Goal: Task Accomplishment & Management: Use online tool/utility

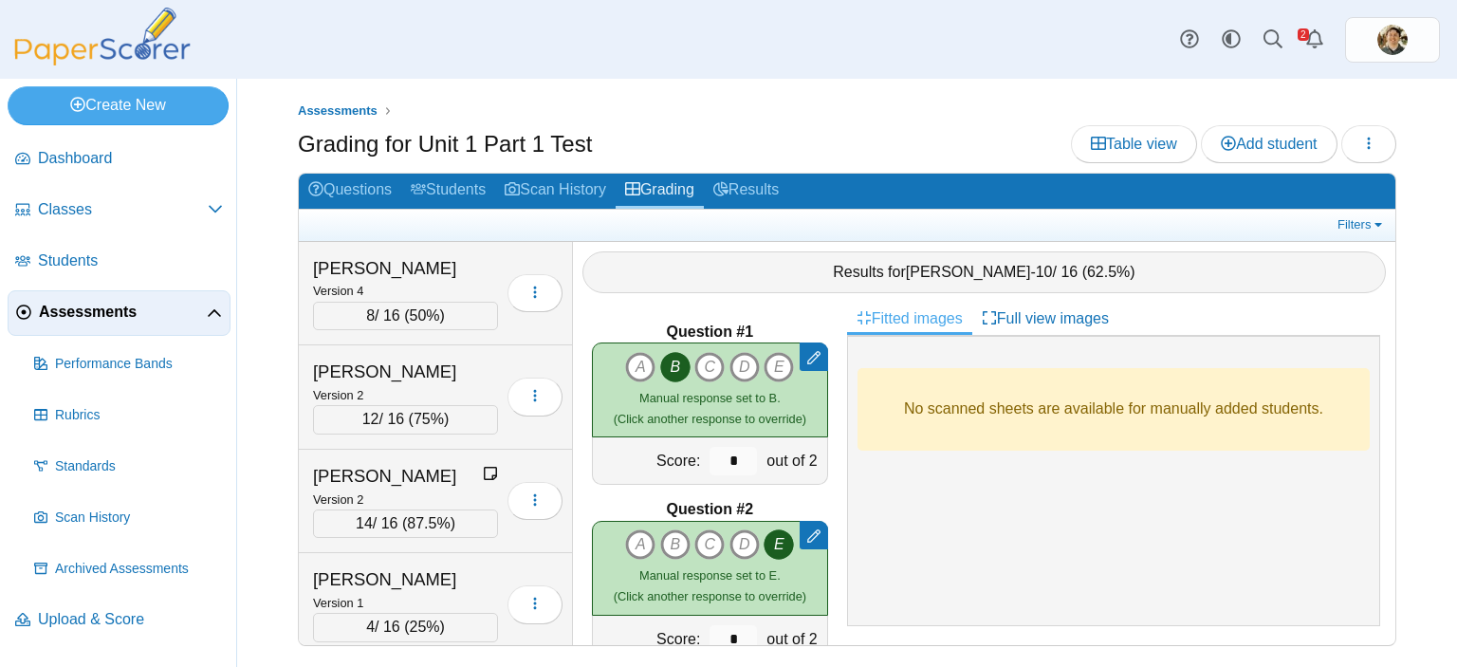
scroll to position [1116, 0]
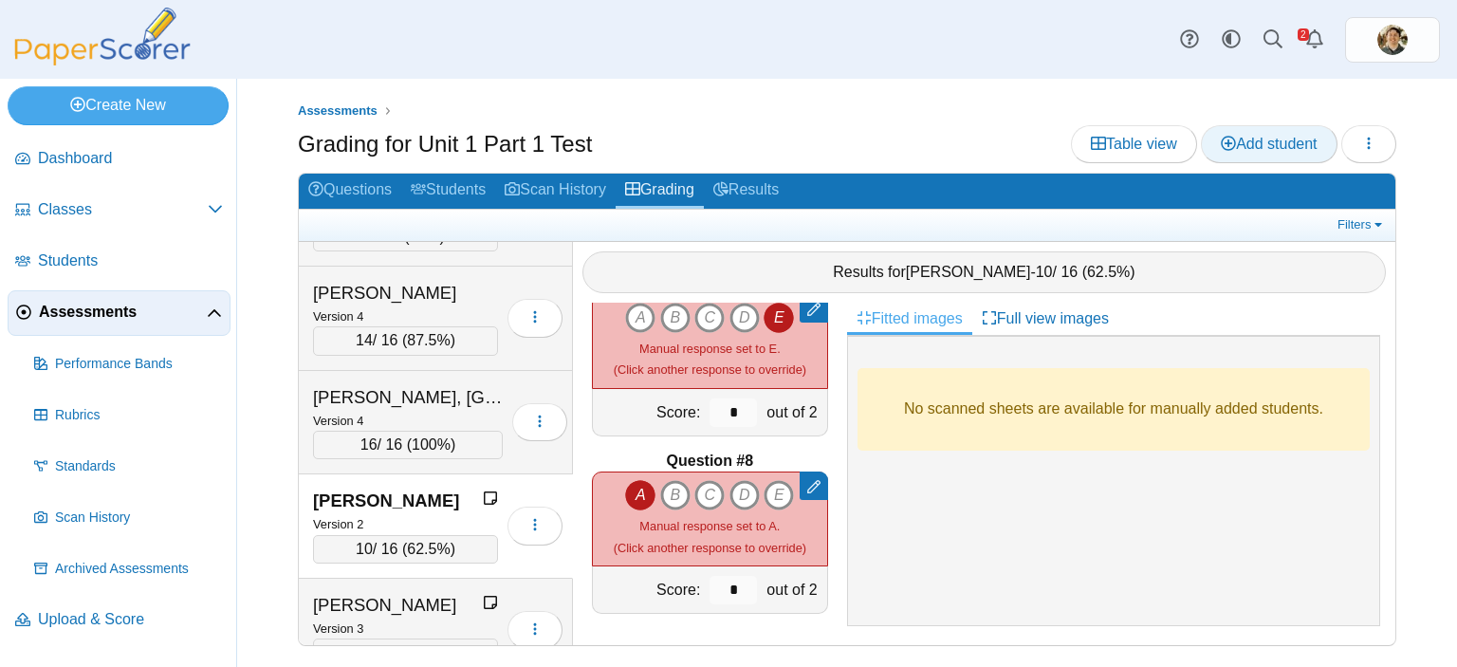
click at [1228, 139] on icon at bounding box center [1228, 143] width 15 height 15
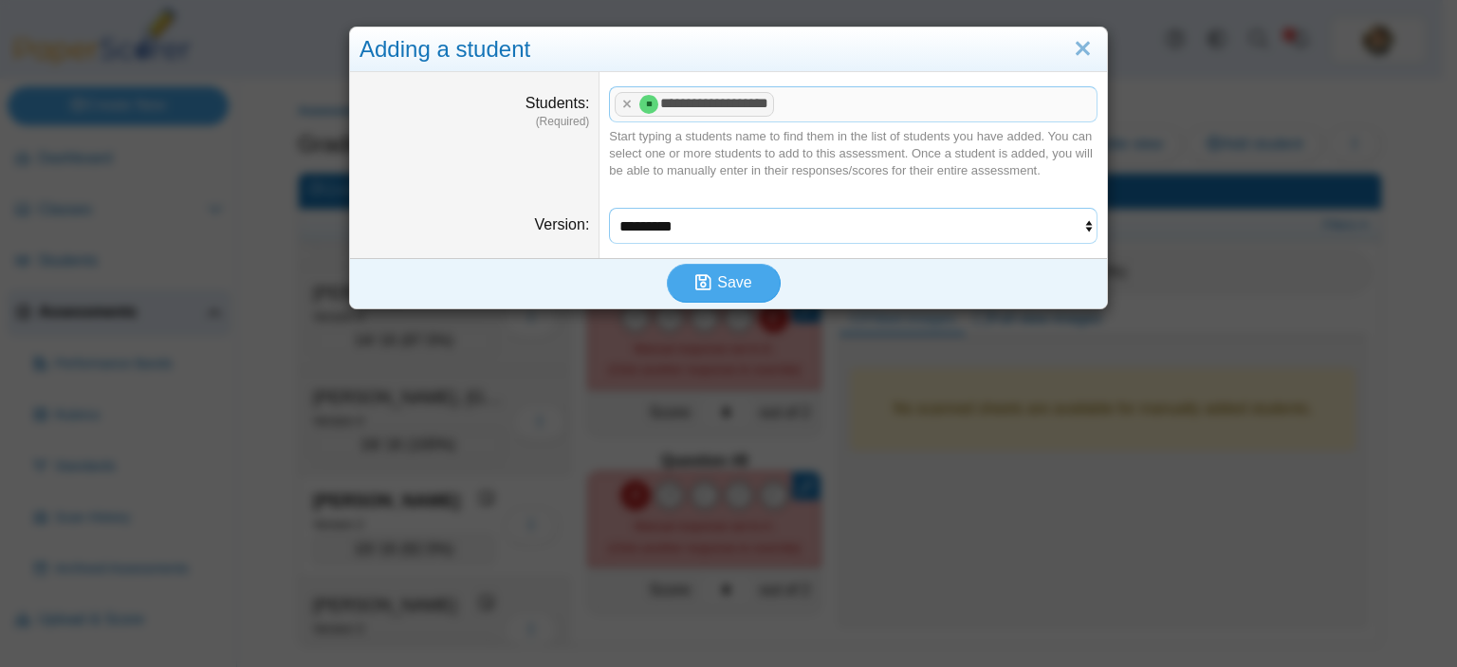
click at [813, 238] on select "********* ********* ********* *********" at bounding box center [853, 226] width 489 height 36
select select "**********"
click at [609, 208] on select "********* ********* ********* *********" at bounding box center [853, 226] width 489 height 36
click at [696, 275] on use "submit" at bounding box center [703, 282] width 16 height 16
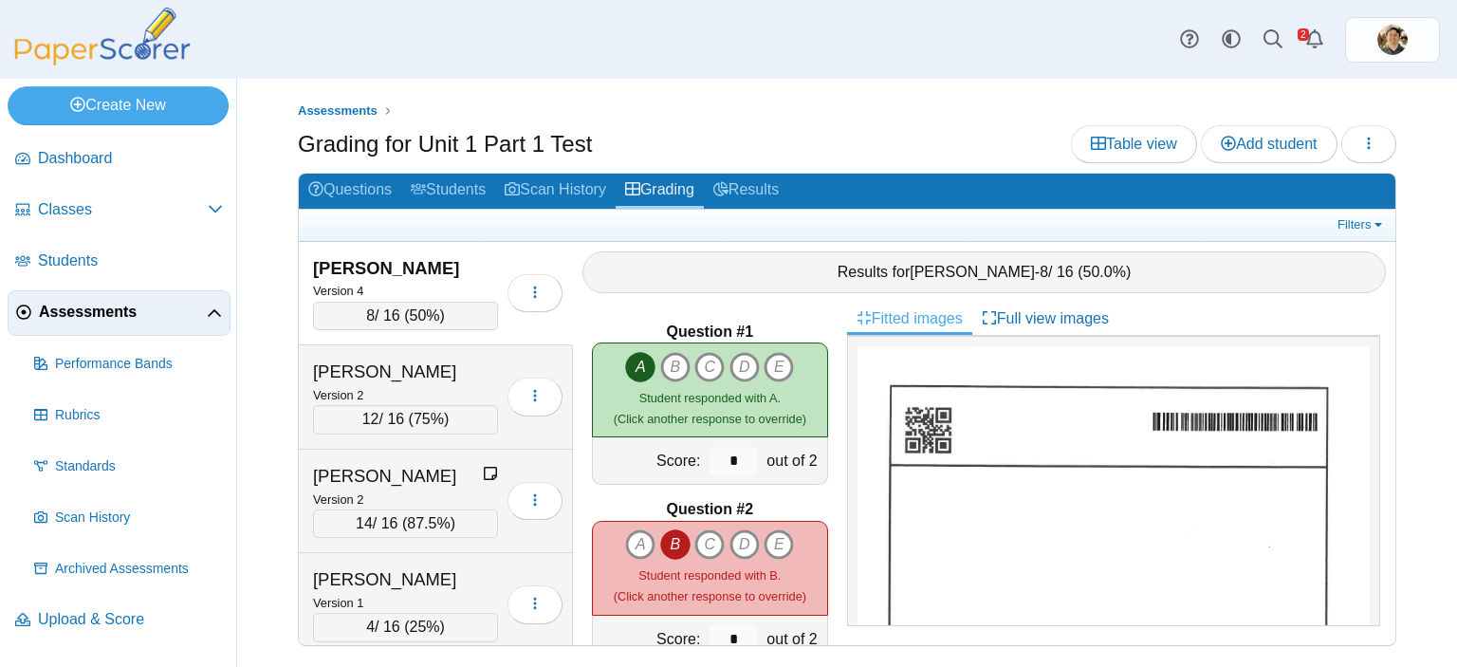
scroll to position [5509, 0]
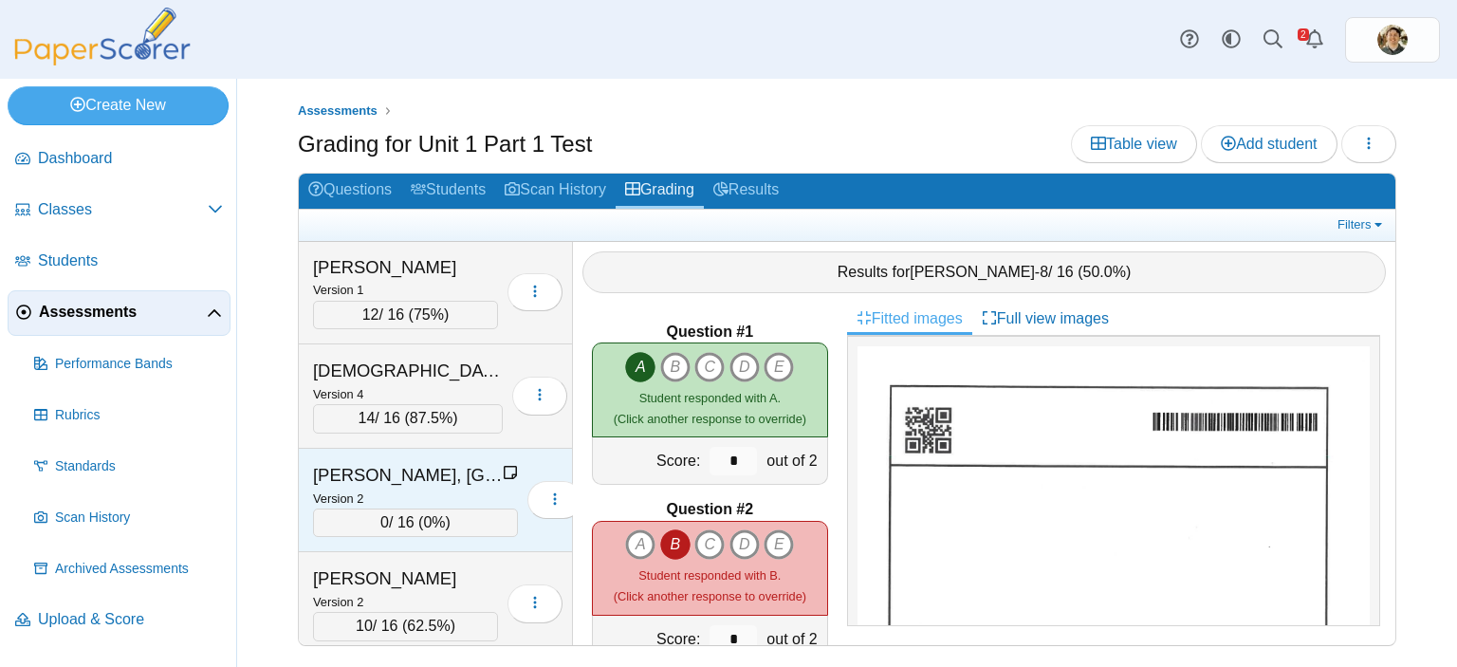
click at [423, 514] on span "0%" at bounding box center [434, 522] width 22 height 16
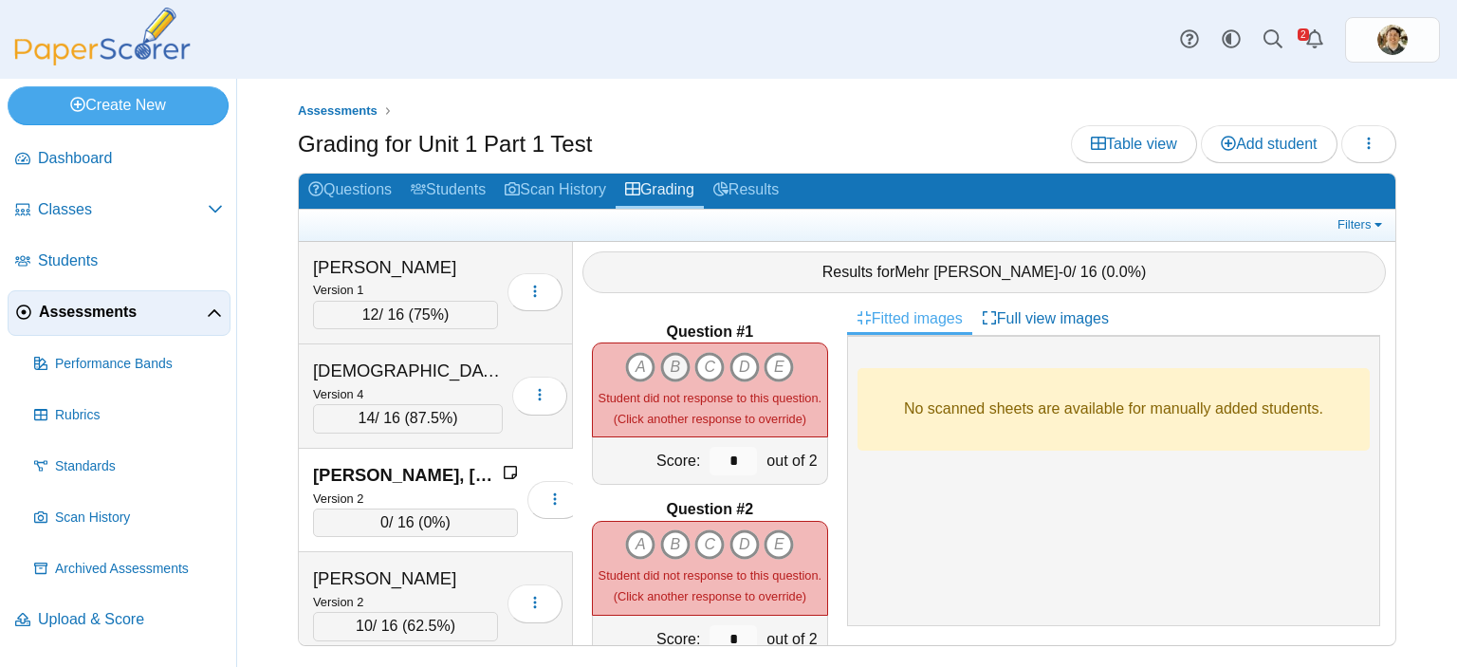
click at [672, 352] on icon "B" at bounding box center [675, 367] width 30 height 30
type input "*"
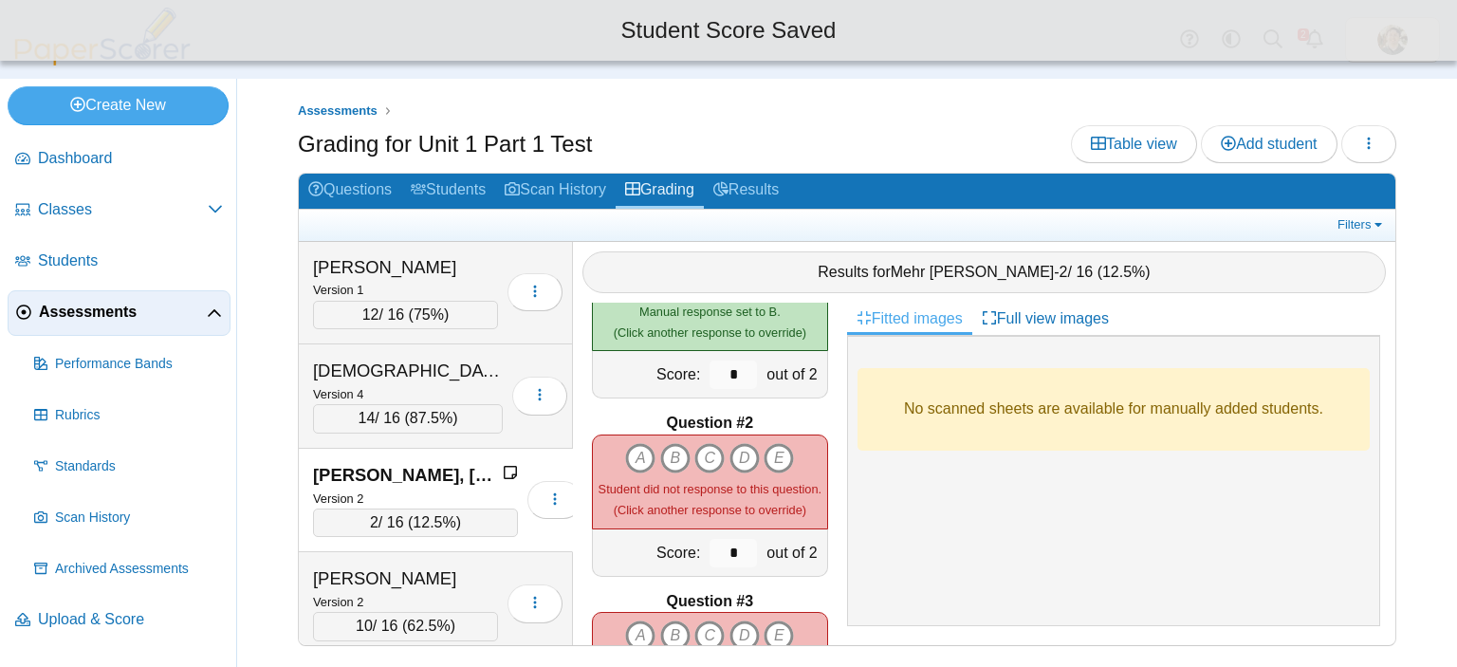
scroll to position [190, 0]
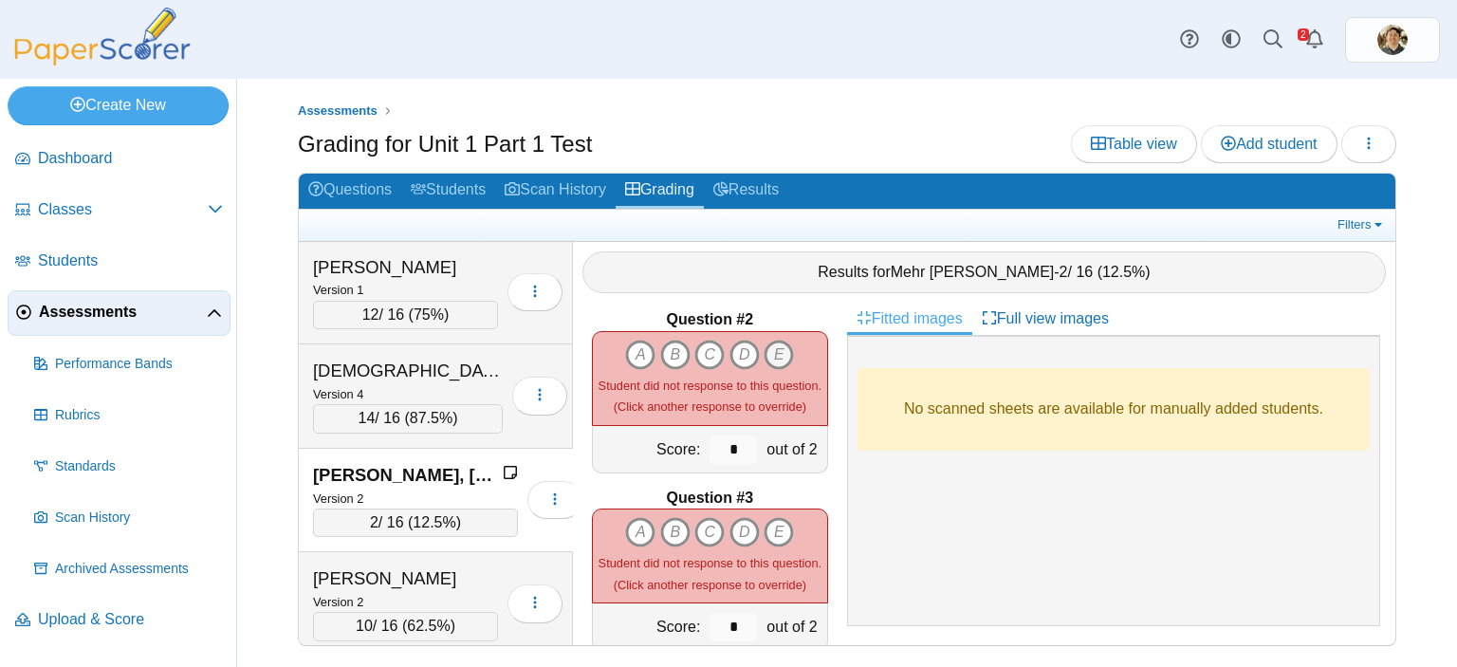
click at [774, 340] on icon "E" at bounding box center [779, 355] width 30 height 30
type input "*"
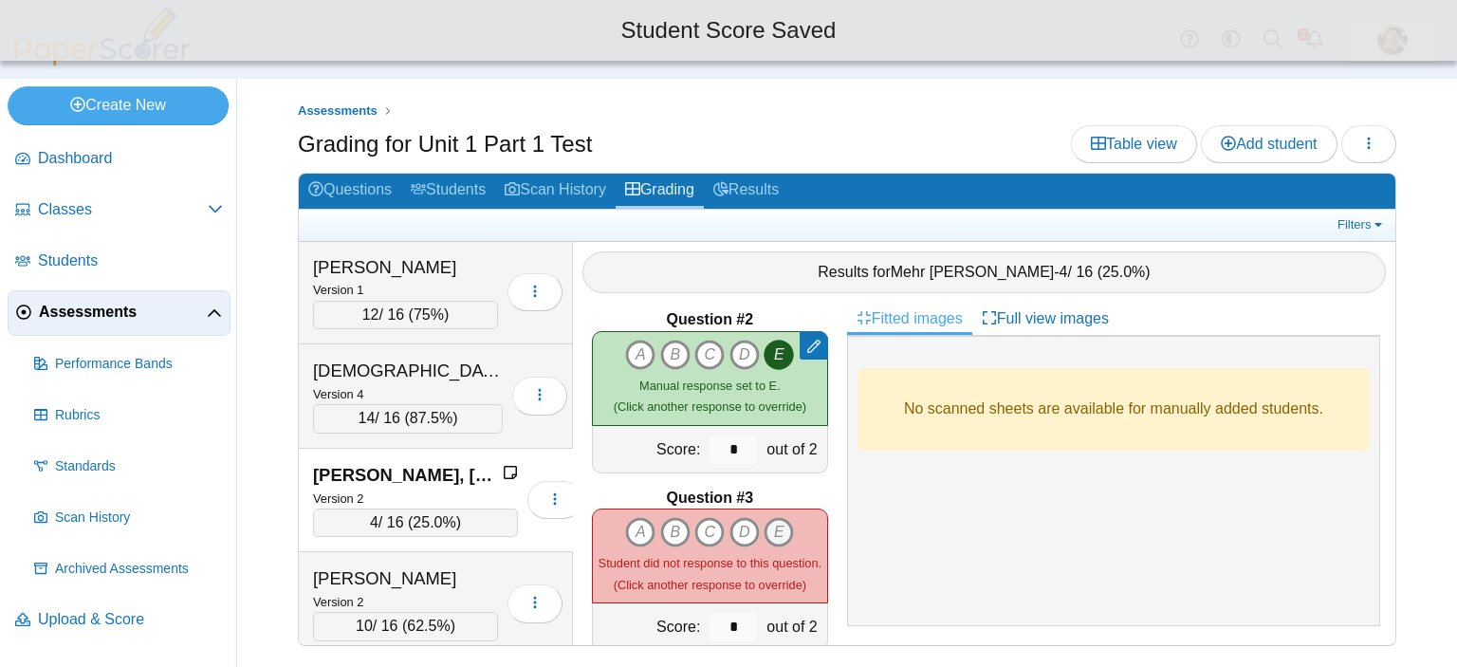
click at [770, 524] on icon "E" at bounding box center [779, 532] width 30 height 30
type input "*"
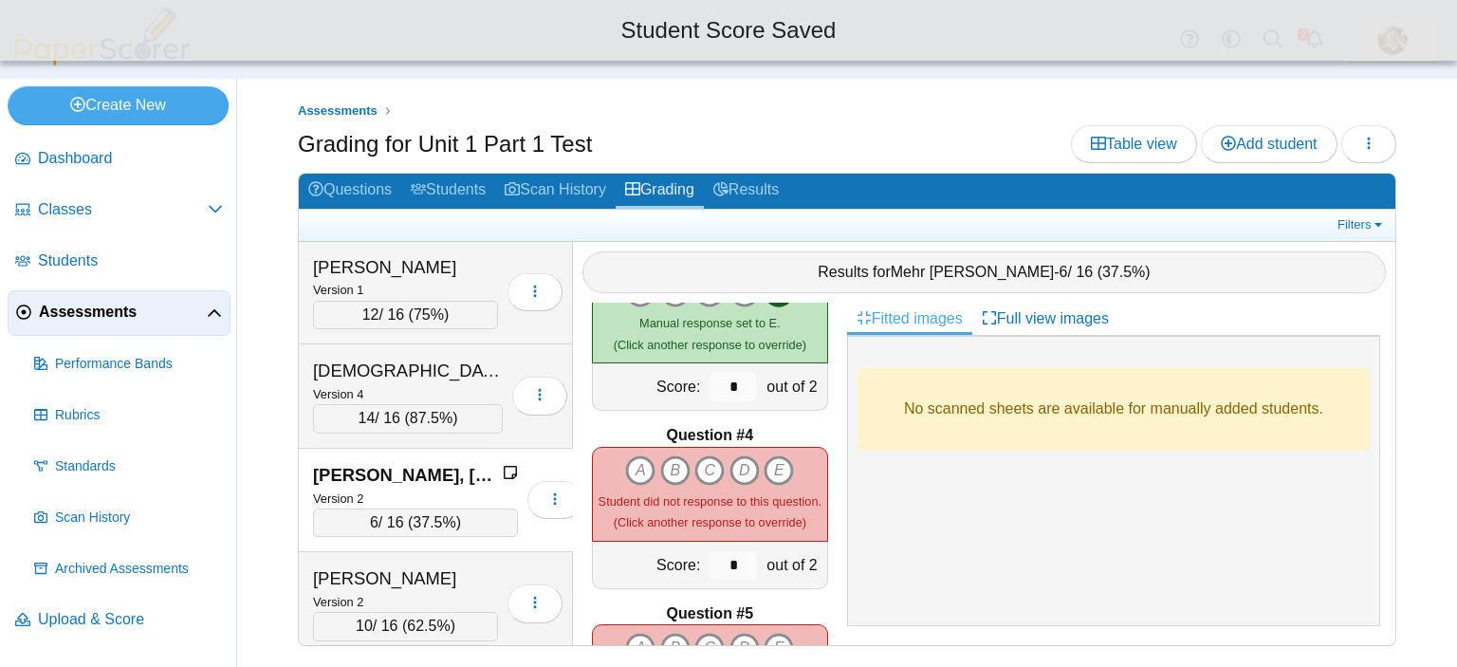
scroll to position [474, 0]
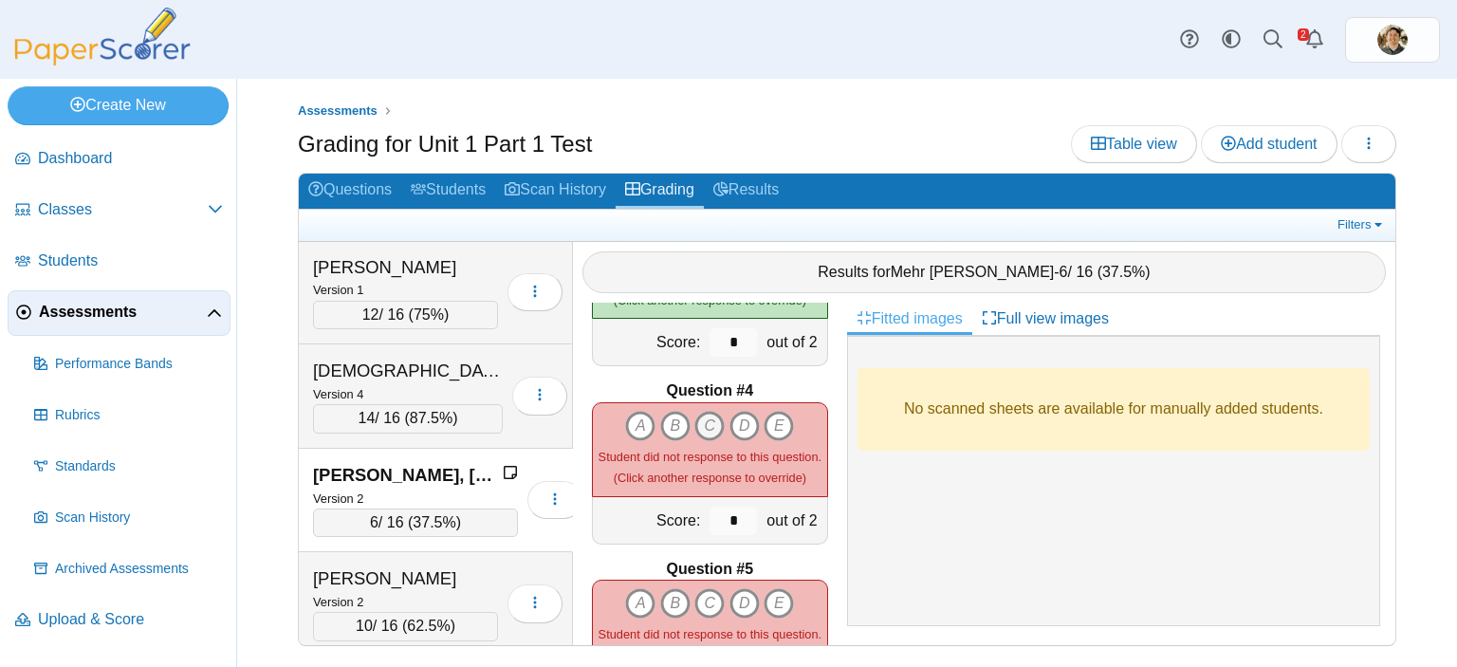
click at [699, 416] on icon "C" at bounding box center [709, 426] width 30 height 30
type input "*"
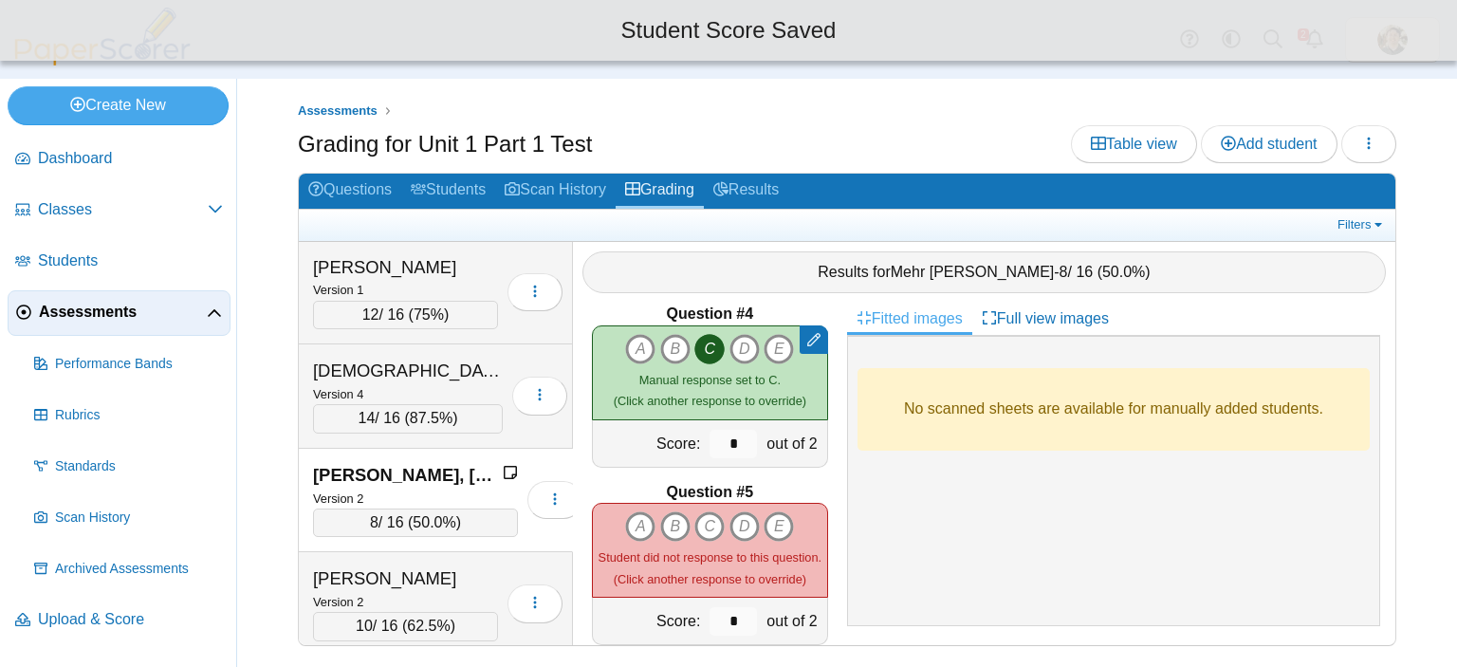
scroll to position [664, 0]
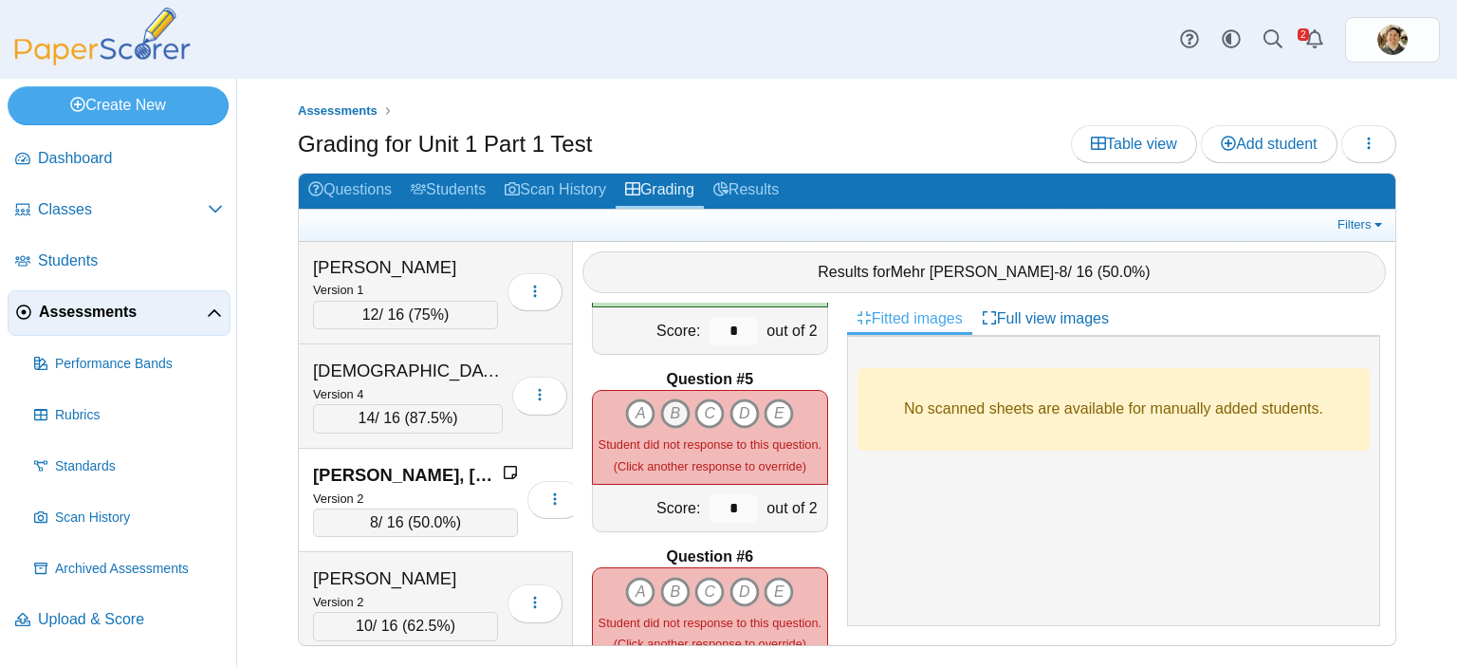
click at [664, 398] on icon "B" at bounding box center [675, 413] width 30 height 30
type input "*"
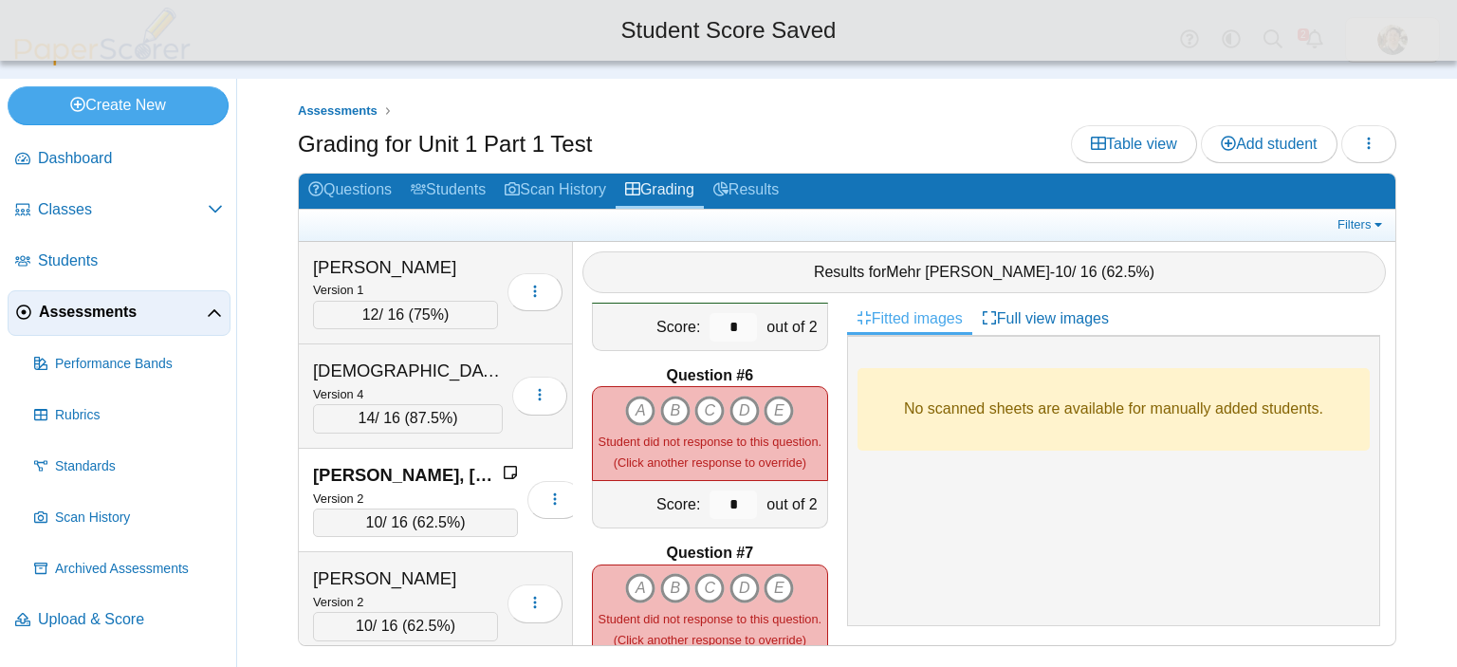
scroll to position [854, 0]
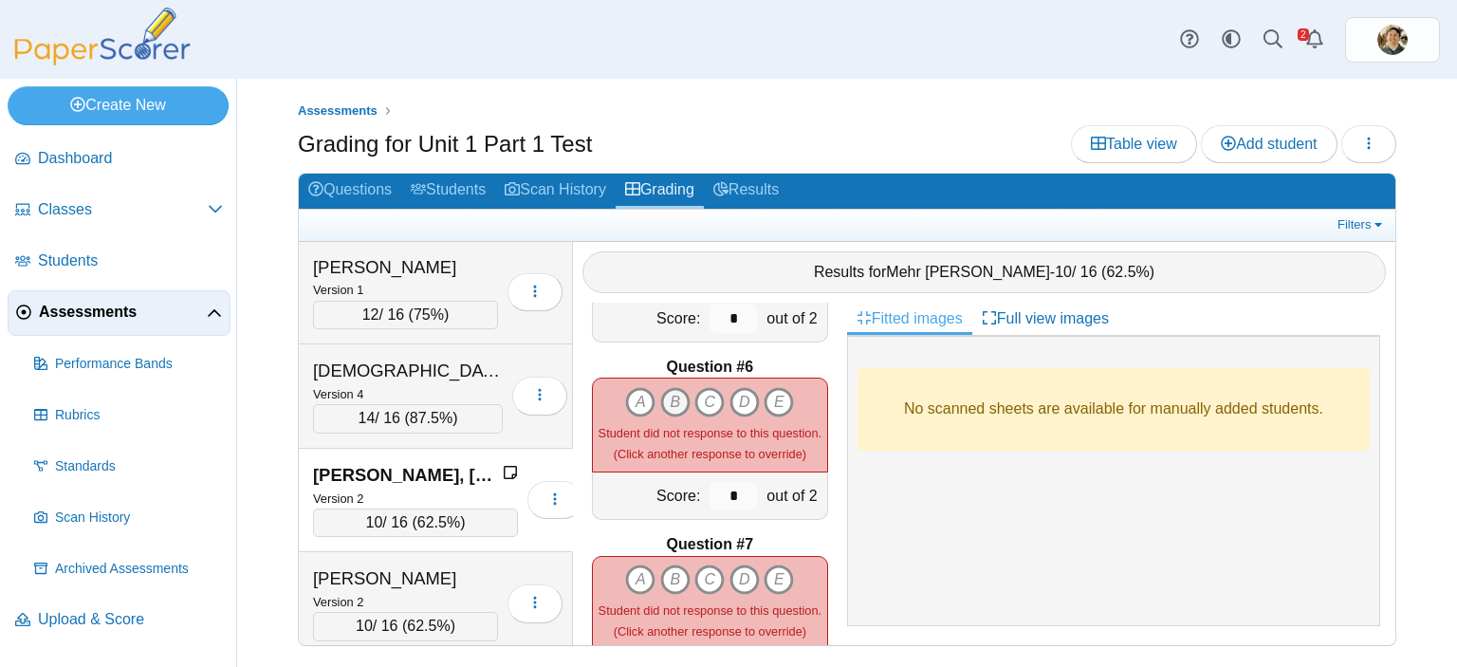
click at [666, 387] on icon "B" at bounding box center [675, 402] width 30 height 30
type input "*"
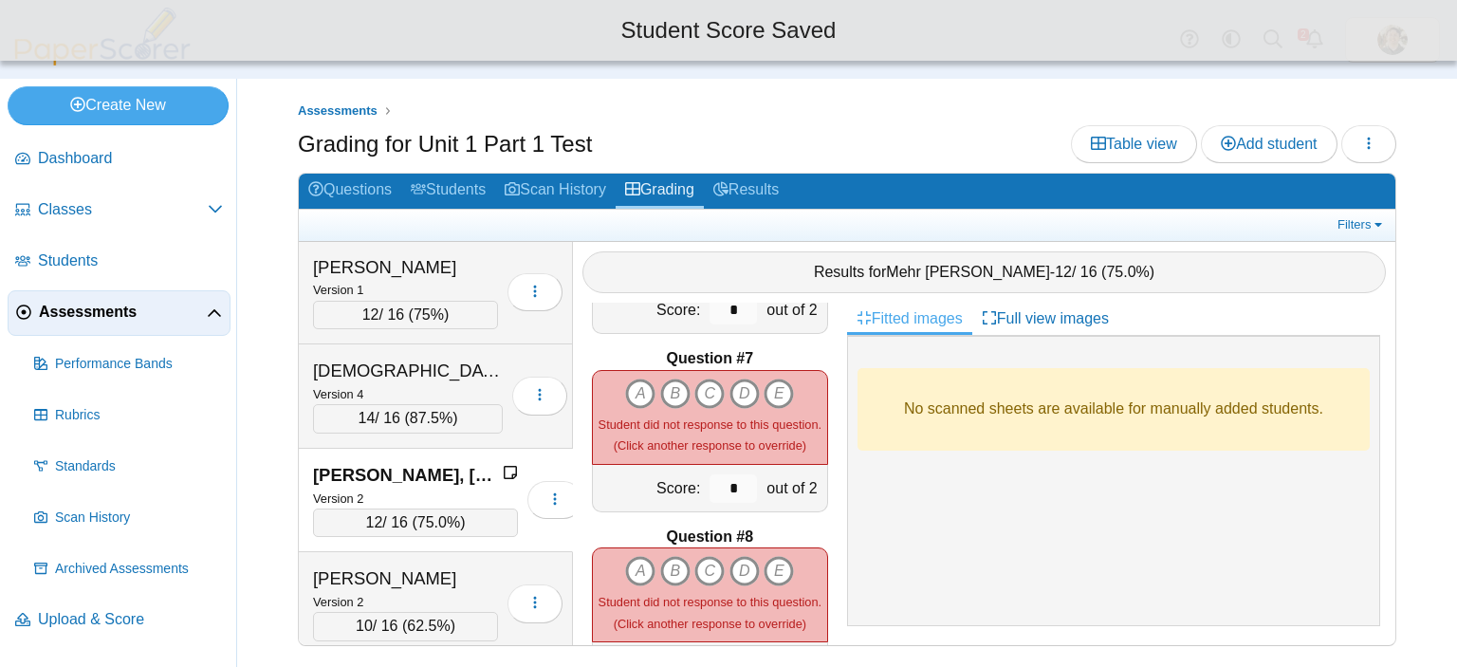
scroll to position [1044, 0]
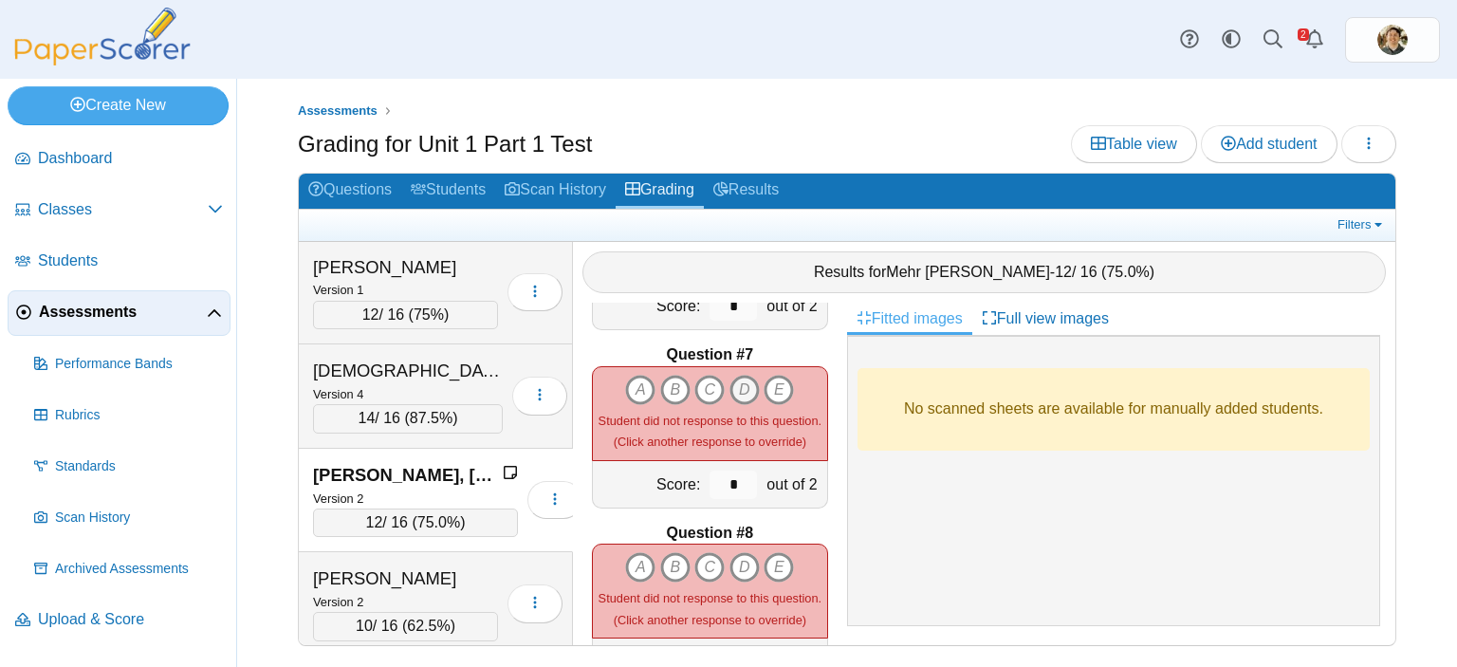
click at [743, 376] on icon "D" at bounding box center [745, 390] width 30 height 30
type input "*"
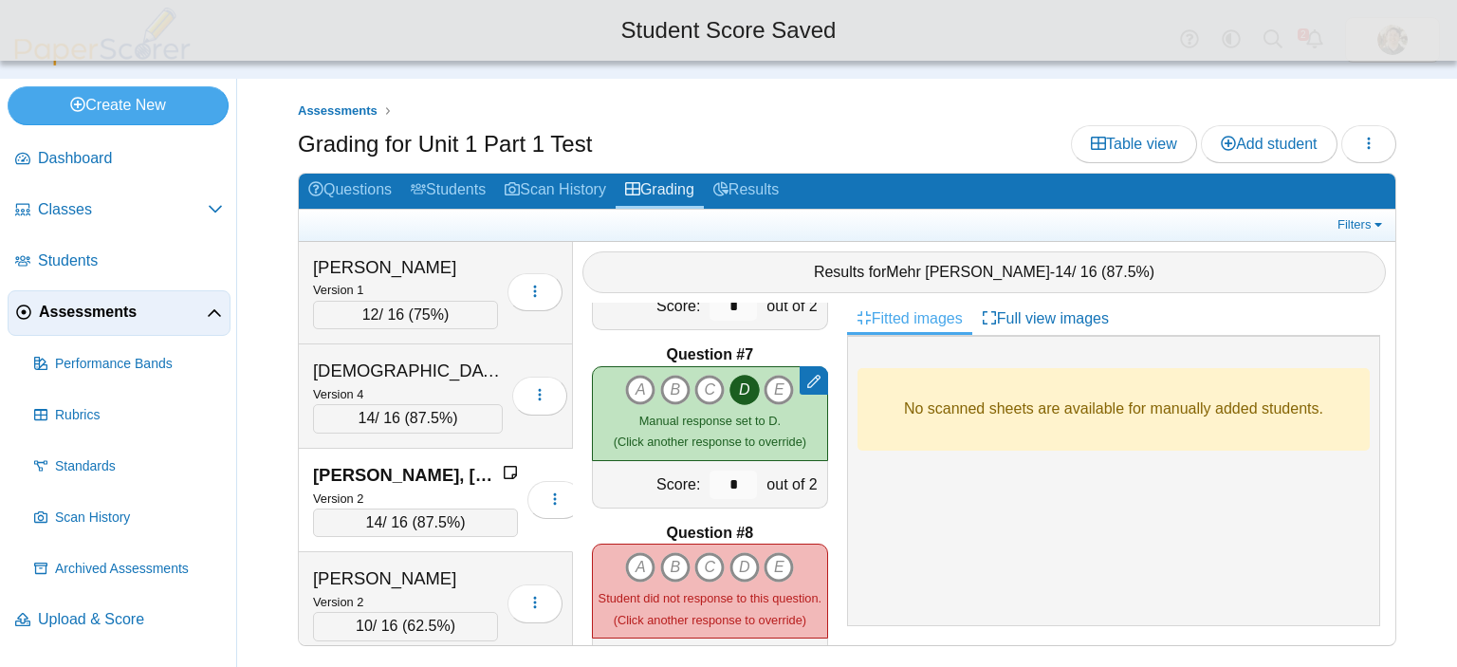
scroll to position [1116, 0]
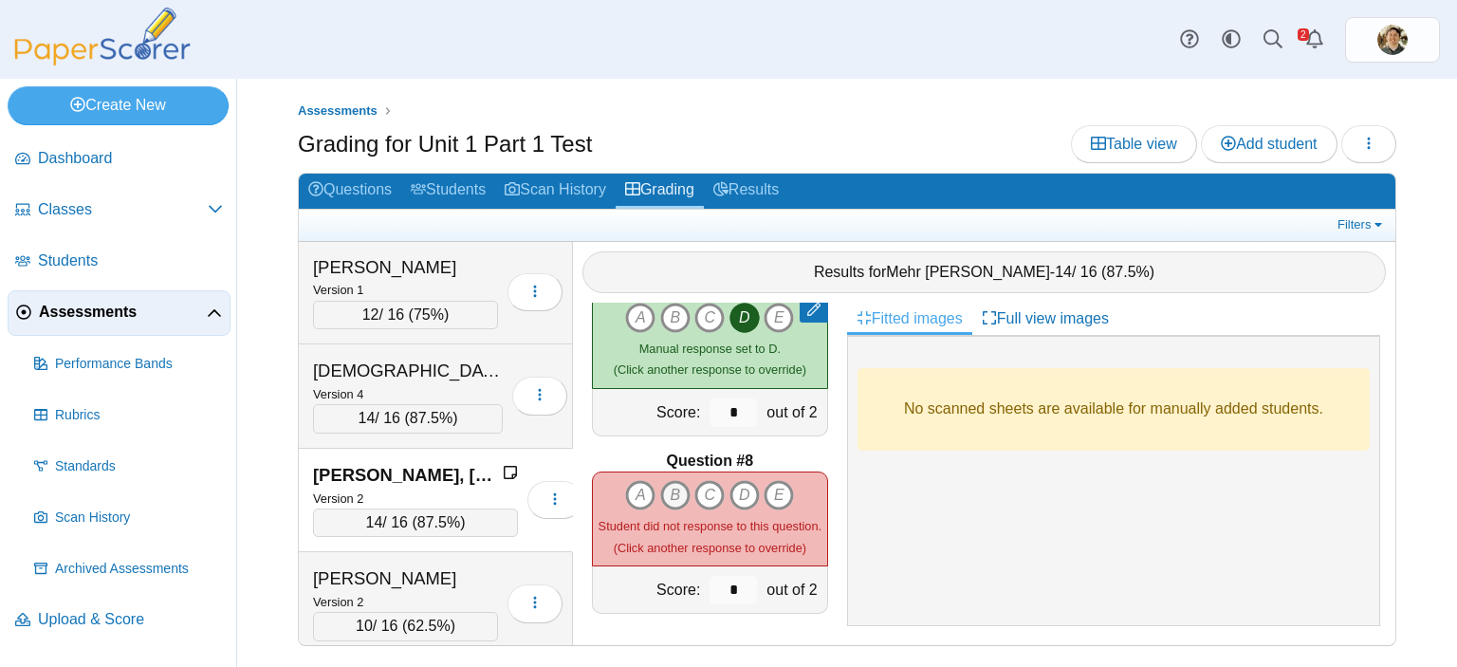
click at [662, 480] on icon "B" at bounding box center [675, 495] width 30 height 30
type input "*"
